Goal: Navigation & Orientation: Understand site structure

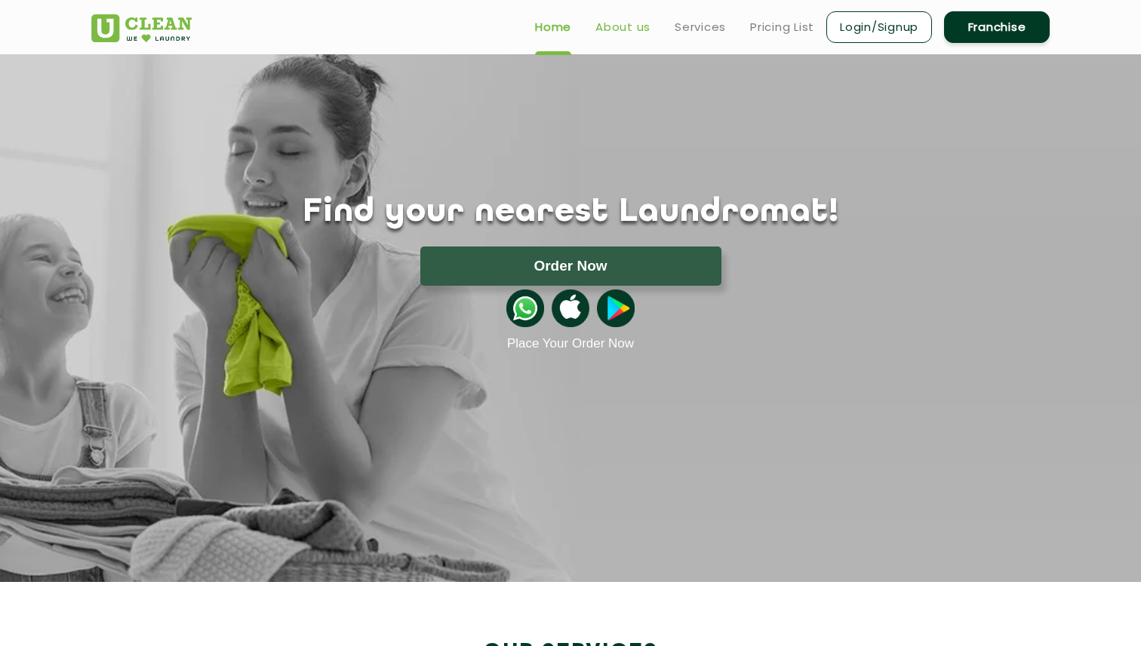
click at [603, 24] on link "About us" at bounding box center [622, 27] width 55 height 18
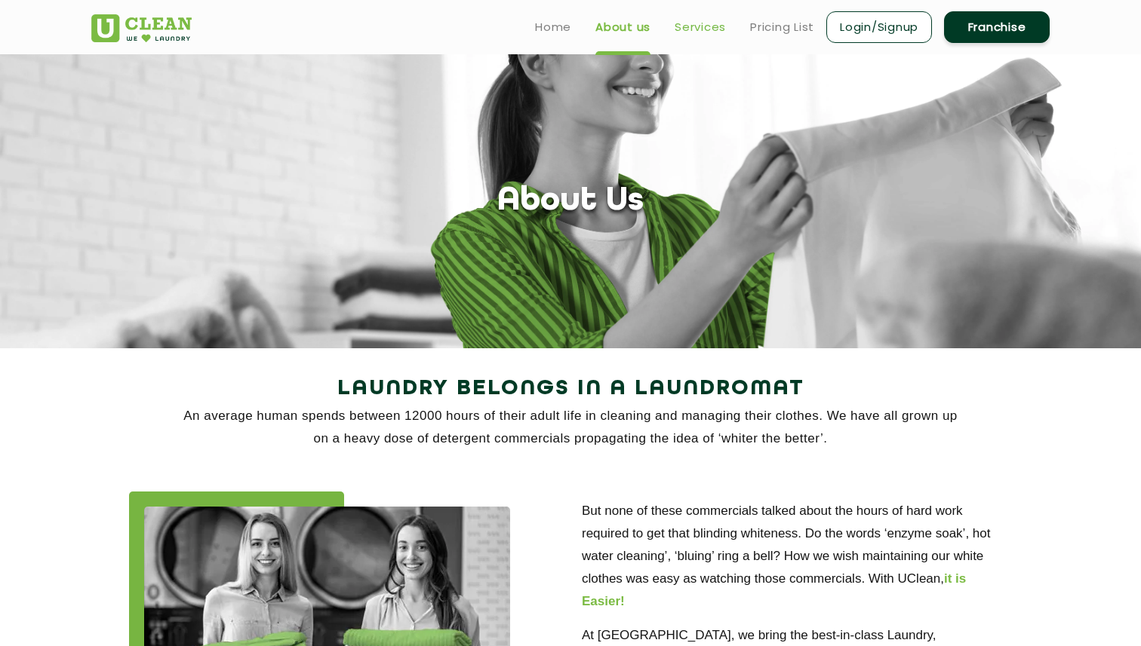
click at [677, 26] on link "Services" at bounding box center [699, 27] width 51 height 18
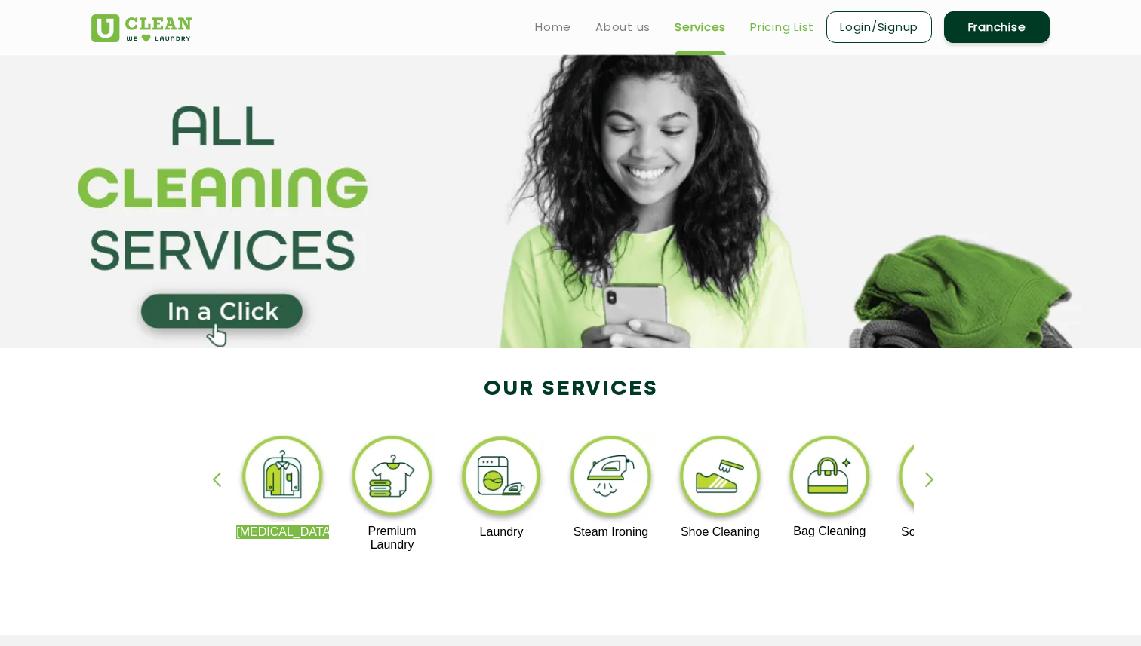
click at [775, 23] on link "Pricing List" at bounding box center [782, 27] width 64 height 18
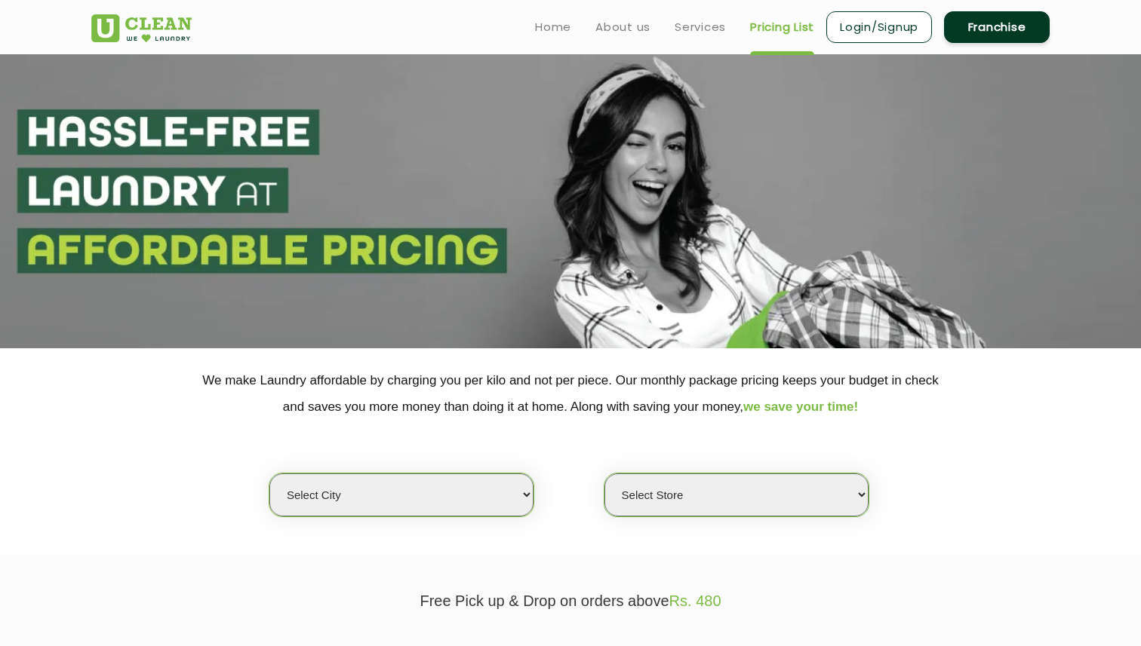
click at [562, 36] on ul "Home About us Services Pricing List Login/Signup Franchise" at bounding box center [786, 26] width 527 height 35
click at [562, 32] on link "Home" at bounding box center [553, 27] width 36 height 18
